Goal: Transaction & Acquisition: Obtain resource

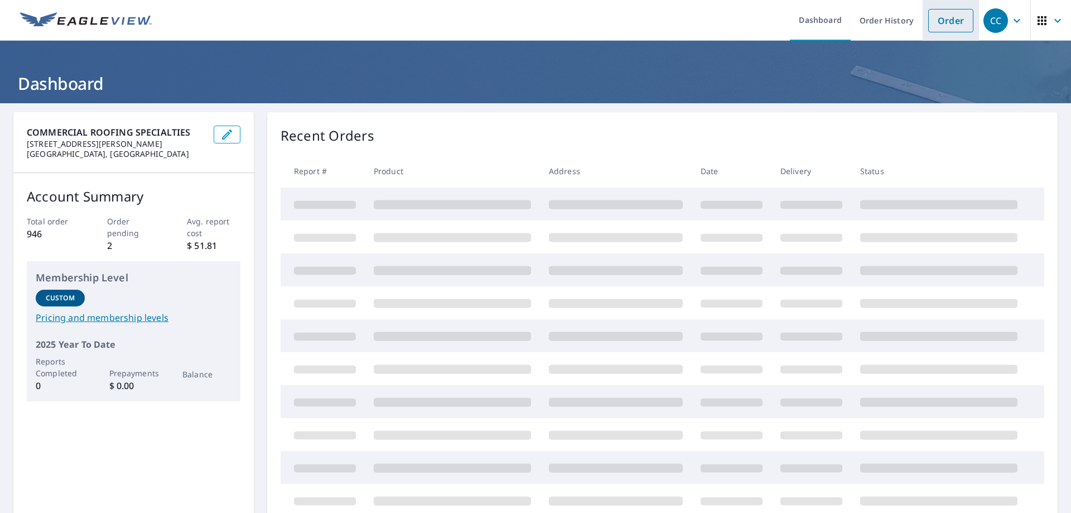
click at [946, 16] on link "Order" at bounding box center [950, 20] width 45 height 23
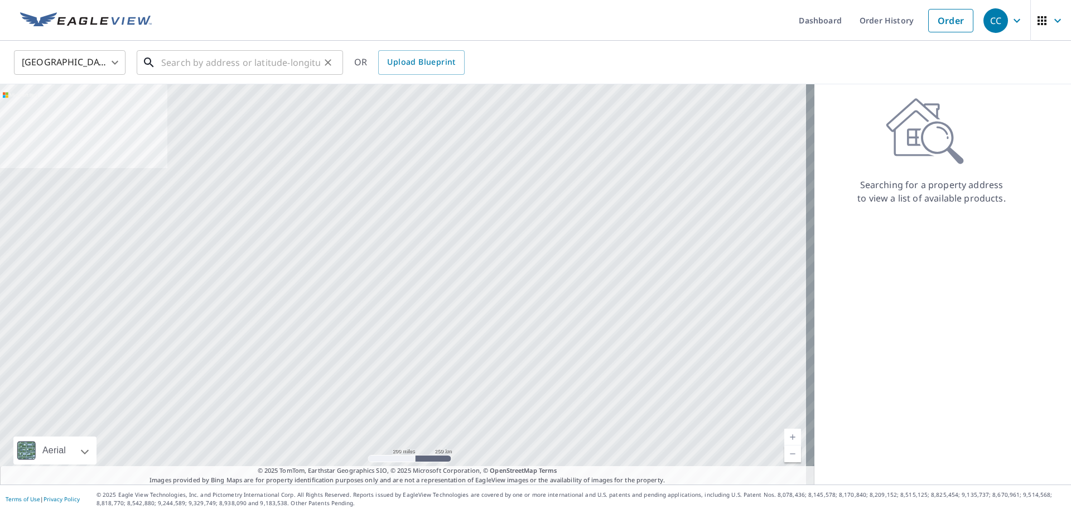
click at [266, 65] on input "text" at bounding box center [240, 62] width 159 height 31
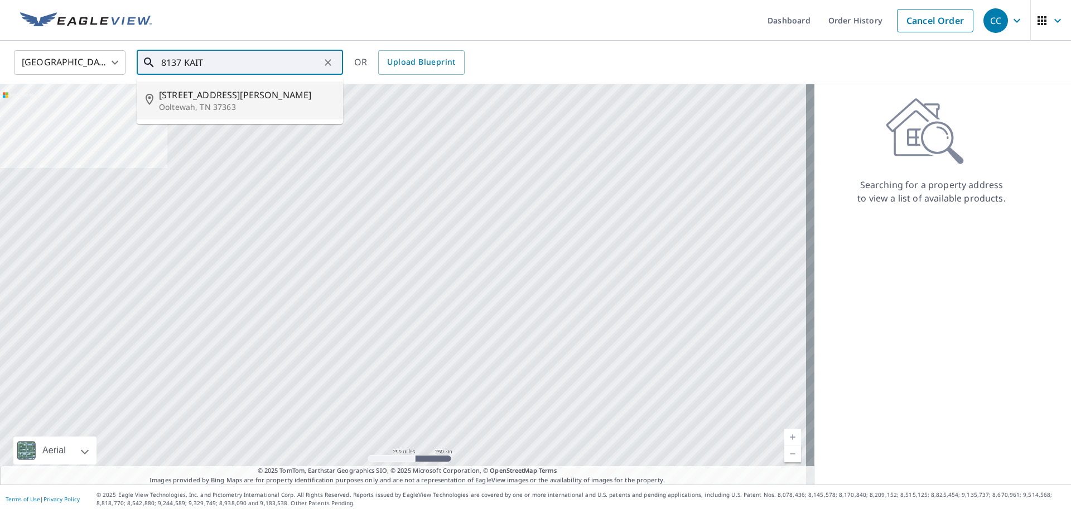
click at [245, 99] on span "[STREET_ADDRESS][PERSON_NAME]" at bounding box center [246, 94] width 175 height 13
type input "[STREET_ADDRESS][PERSON_NAME]"
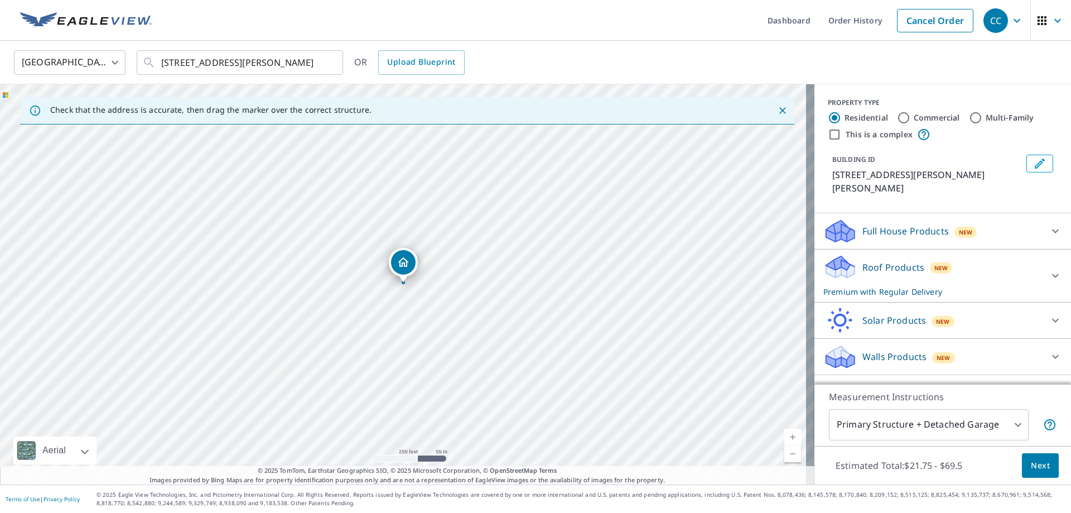
click at [1031, 462] on span "Next" at bounding box center [1040, 465] width 19 height 14
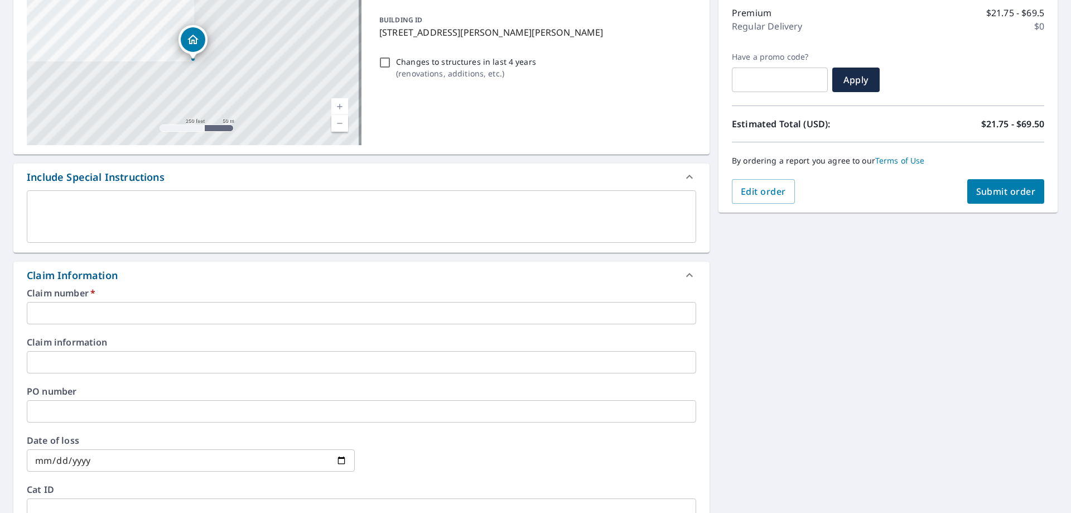
scroll to position [167, 0]
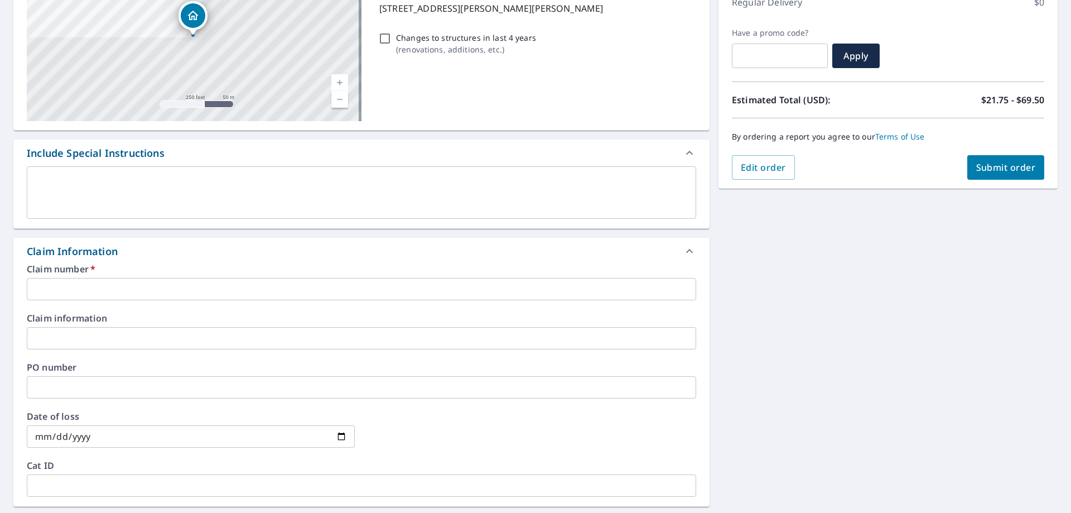
click at [116, 274] on div "Claim number   * ​" at bounding box center [361, 282] width 669 height 36
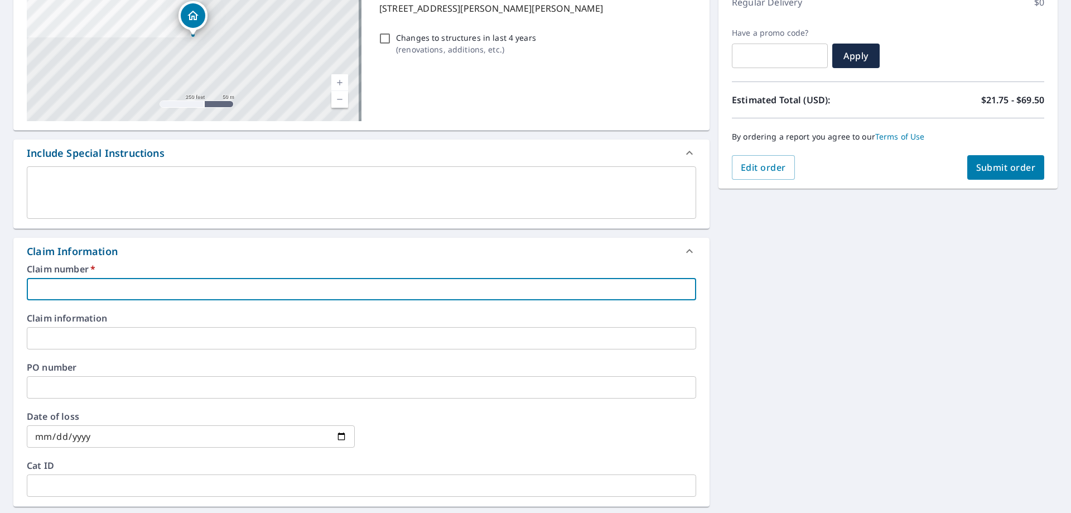
click at [108, 293] on input "text" at bounding box center [361, 289] width 669 height 22
type input "[PERSON_NAME]"
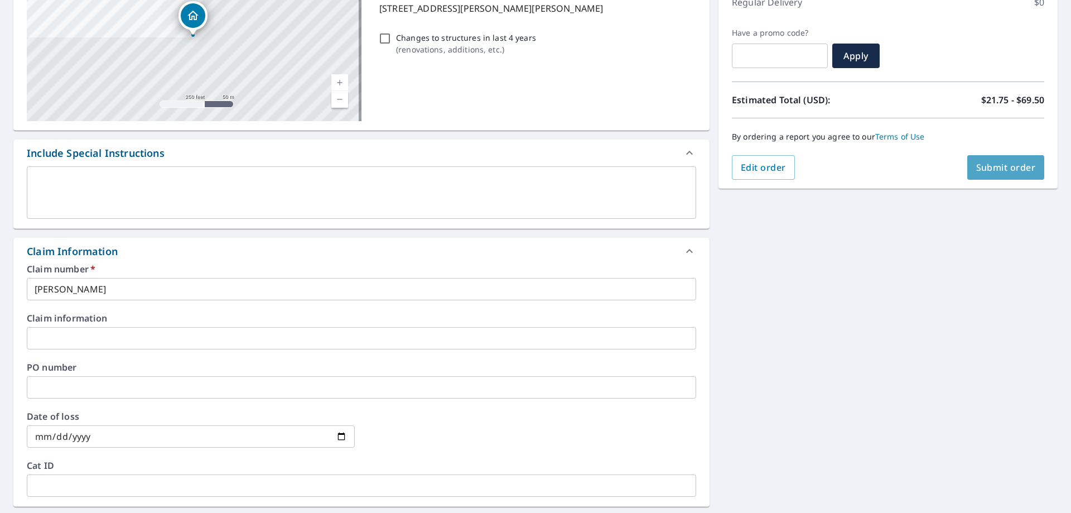
click at [976, 162] on span "Submit order" at bounding box center [1006, 167] width 60 height 12
checkbox input "true"
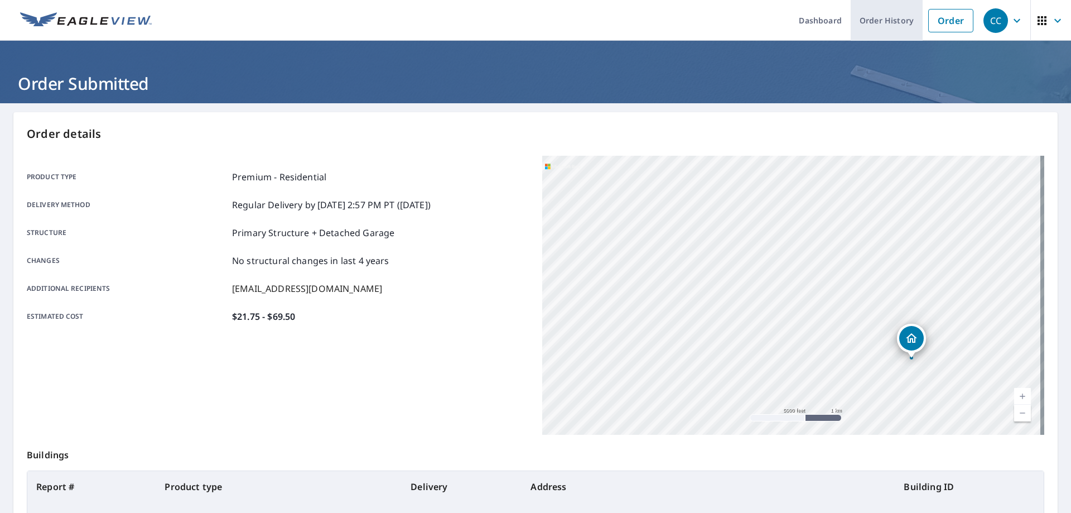
click at [866, 19] on link "Order History" at bounding box center [887, 20] width 72 height 41
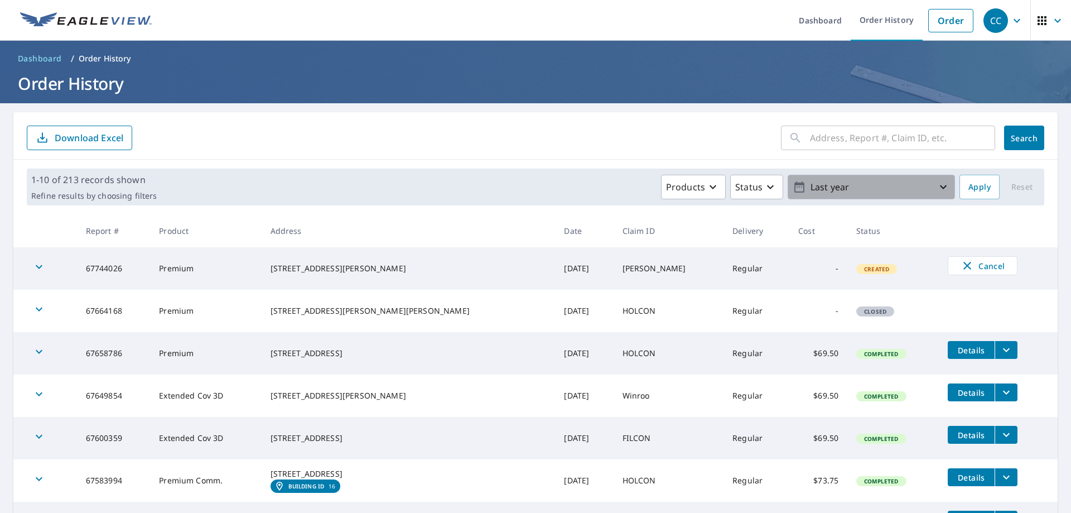
click at [931, 194] on span "Last year" at bounding box center [871, 187] width 157 height 20
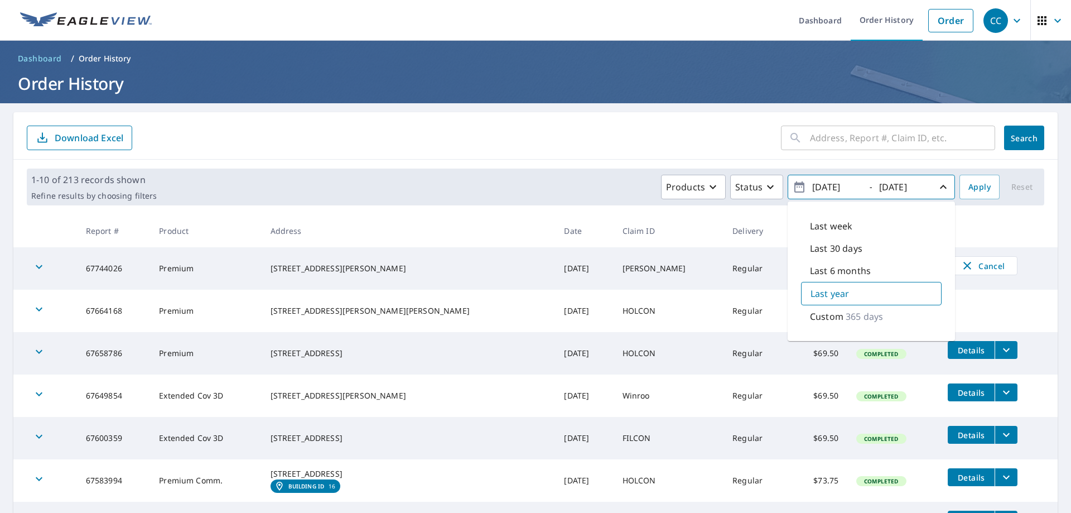
click at [833, 266] on p "Last 6 months" at bounding box center [840, 270] width 61 height 13
type input "[DATE]"
click at [968, 187] on span "Apply" at bounding box center [979, 187] width 22 height 14
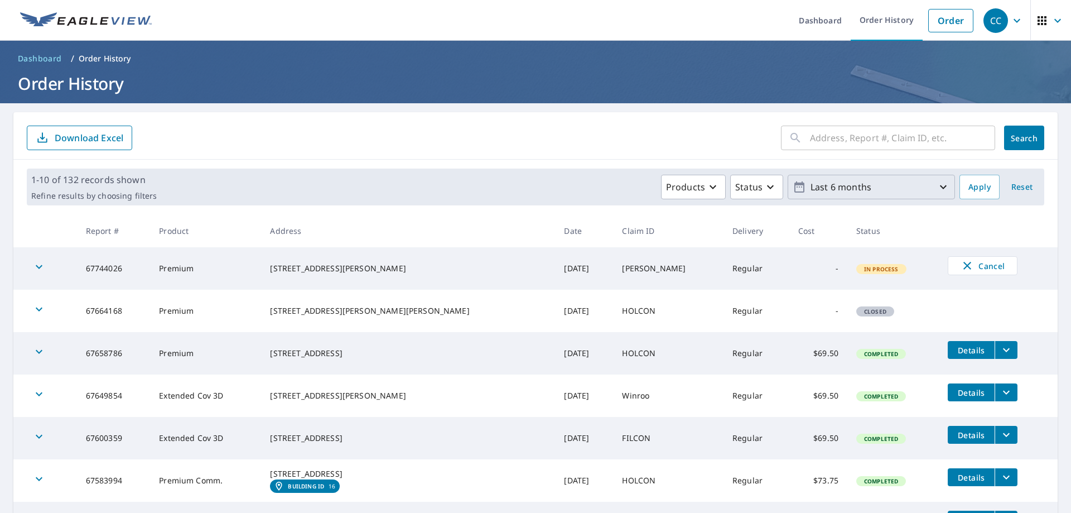
click at [876, 196] on p "Last 6 months" at bounding box center [871, 187] width 131 height 20
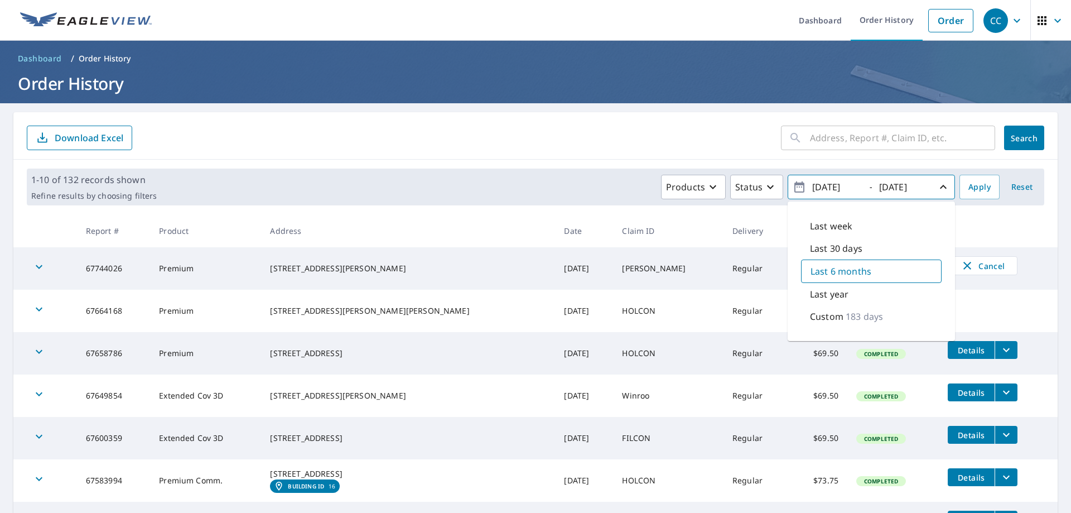
click at [843, 270] on p "Last 6 months" at bounding box center [840, 270] width 61 height 13
drag, startPoint x: 853, startPoint y: 187, endPoint x: 844, endPoint y: 187, distance: 8.9
click at [844, 187] on input "[DATE]" at bounding box center [836, 187] width 55 height 18
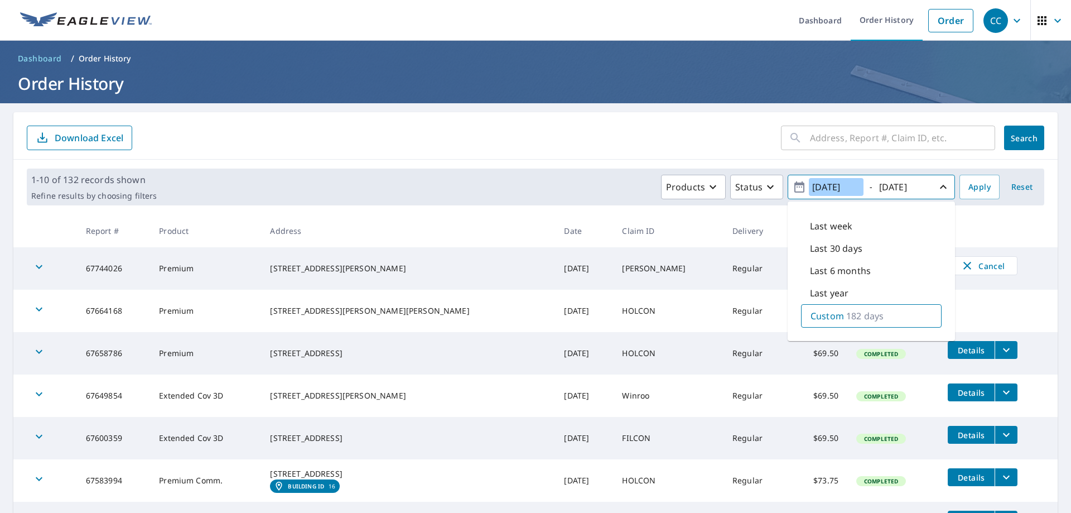
click at [840, 189] on input "[DATE]" at bounding box center [836, 187] width 55 height 18
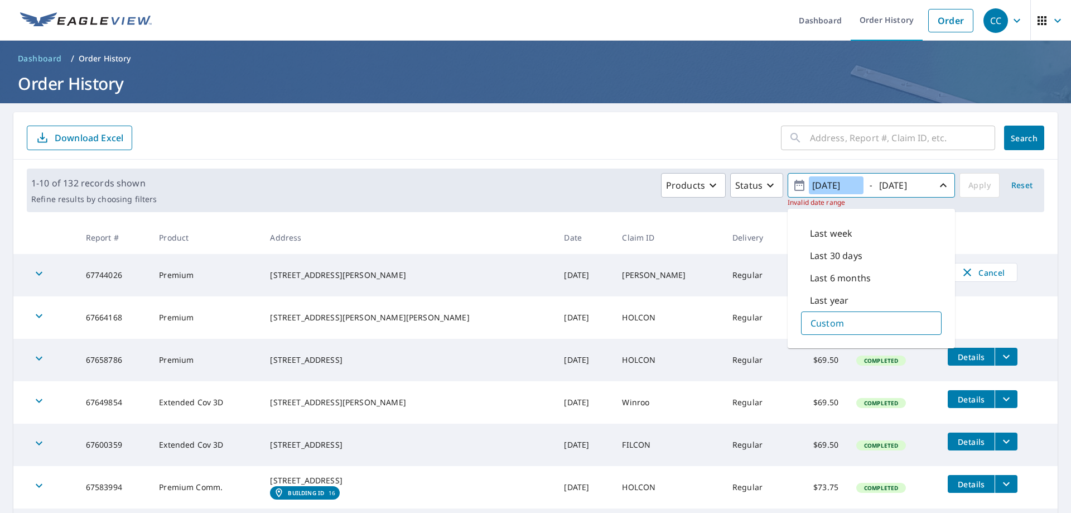
click at [819, 186] on input "[DATE]" at bounding box center [836, 185] width 55 height 18
click at [839, 318] on div "Custom" at bounding box center [871, 322] width 141 height 23
click at [793, 187] on icon "button" at bounding box center [799, 184] width 13 height 13
click at [828, 190] on input "[DATE]" at bounding box center [836, 185] width 55 height 18
drag, startPoint x: 854, startPoint y: 184, endPoint x: 827, endPoint y: 175, distance: 28.2
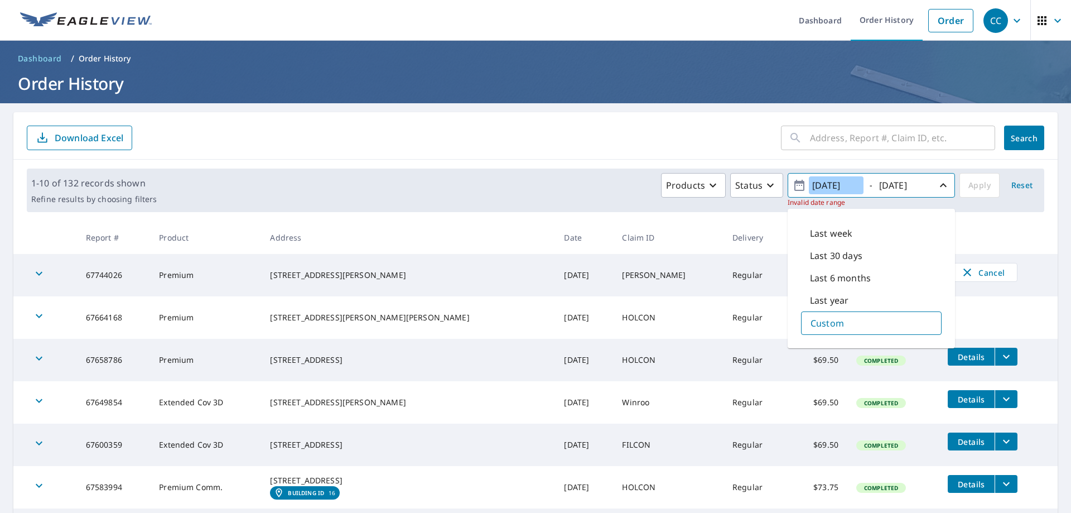
click at [827, 177] on input "[DATE]" at bounding box center [836, 185] width 55 height 18
type input "2"
type input "0"
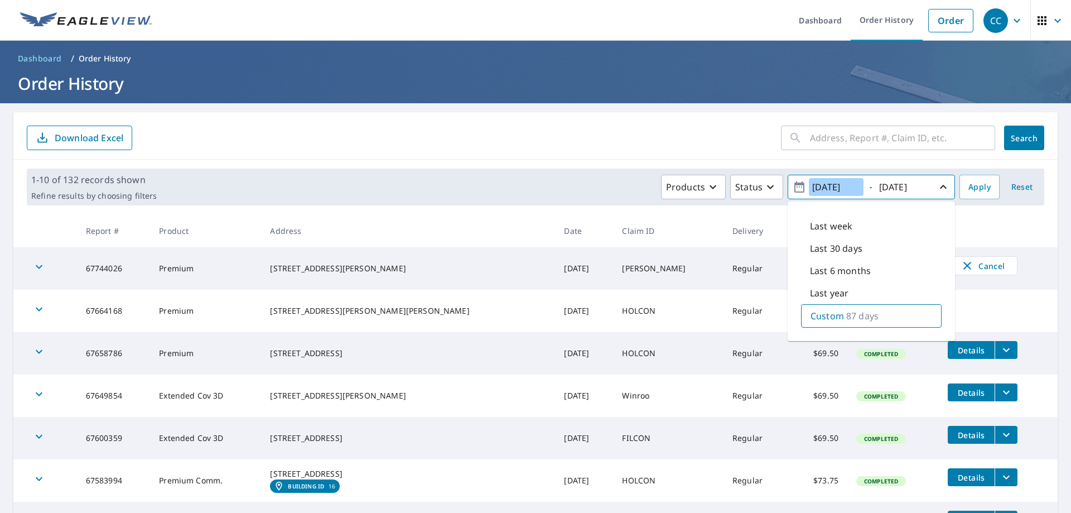
type input "[DATE]"
click at [949, 190] on div "Products Status [DATE] - [DATE] Last week Last 30 days Last 6 months Last year …" at bounding box center [600, 187] width 878 height 25
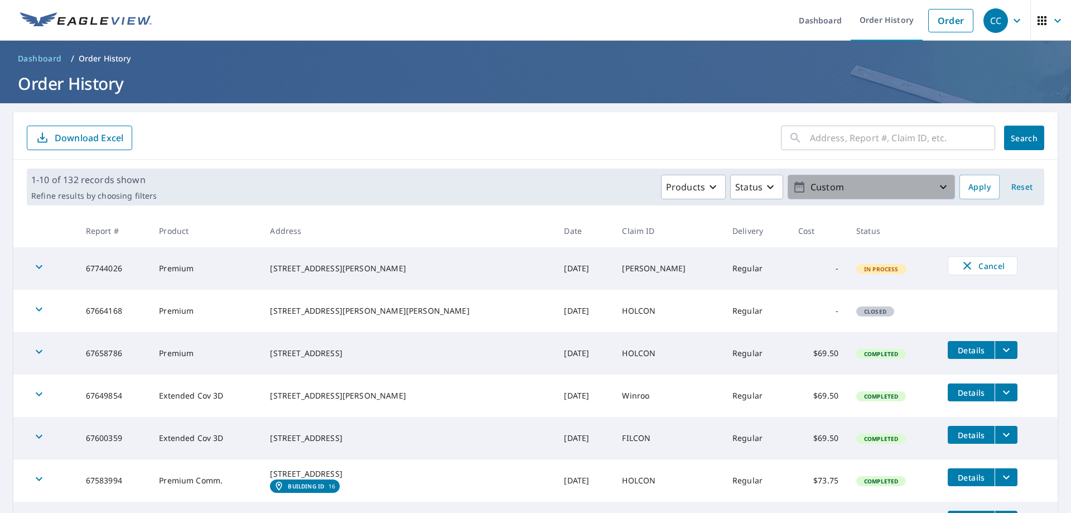
click at [895, 179] on p "Custom" at bounding box center [871, 187] width 131 height 20
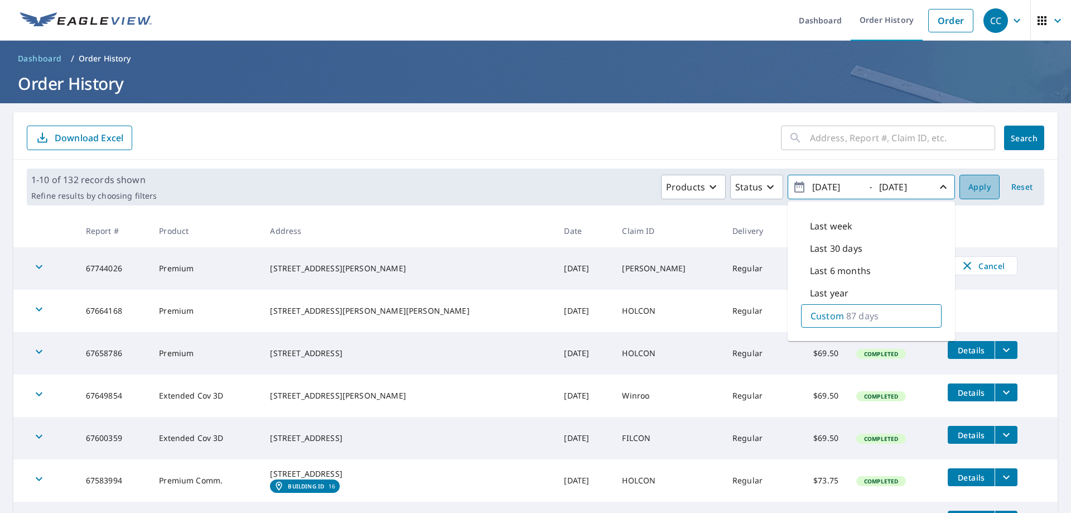
click at [980, 193] on span "Apply" at bounding box center [979, 187] width 22 height 14
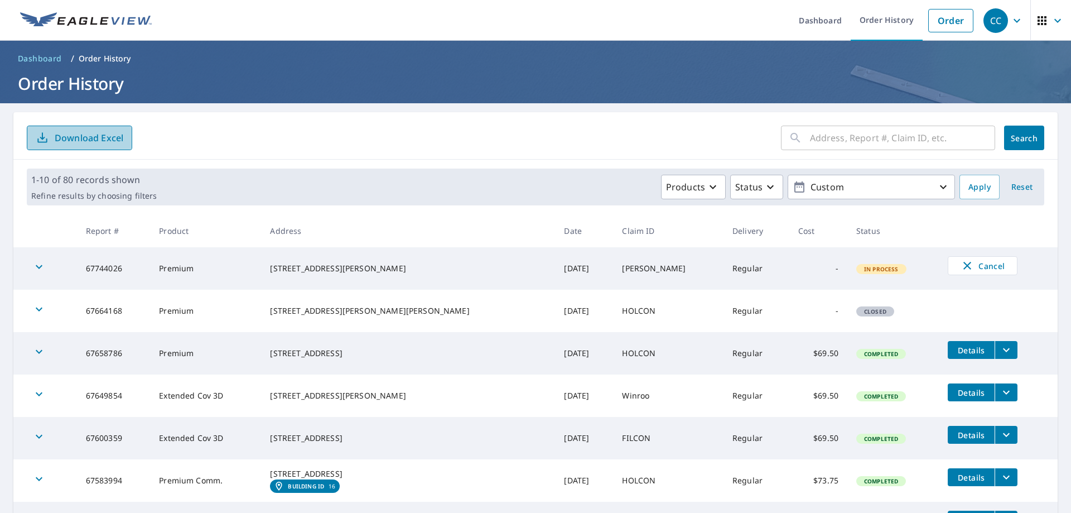
click at [91, 142] on p "Download Excel" at bounding box center [89, 138] width 69 height 12
